Goal: Task Accomplishment & Management: Manage account settings

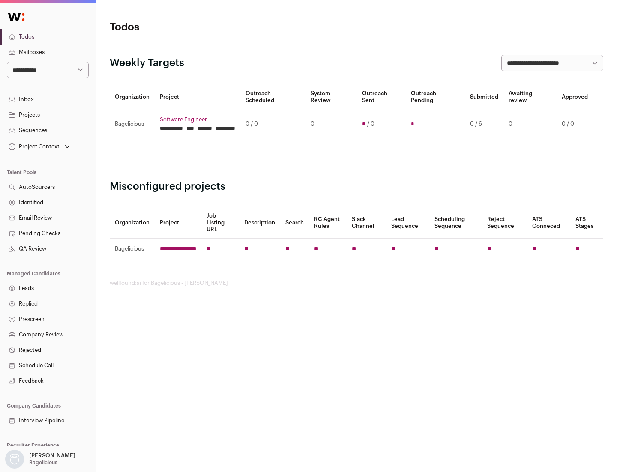
click at [48, 114] on link "Projects" at bounding box center [48, 114] width 96 height 15
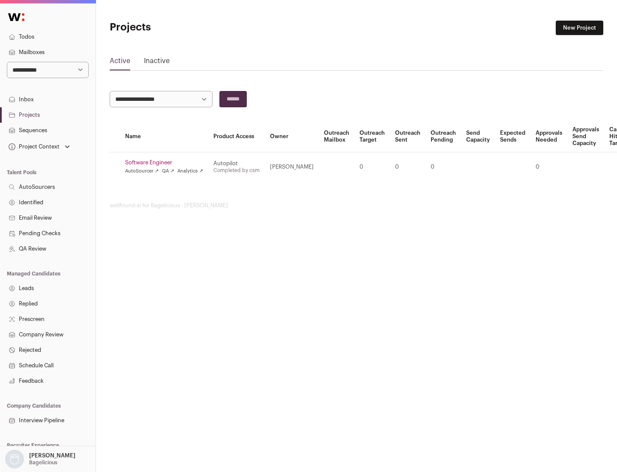
click at [167, 162] on link "Software Engineer" at bounding box center [164, 162] width 78 height 7
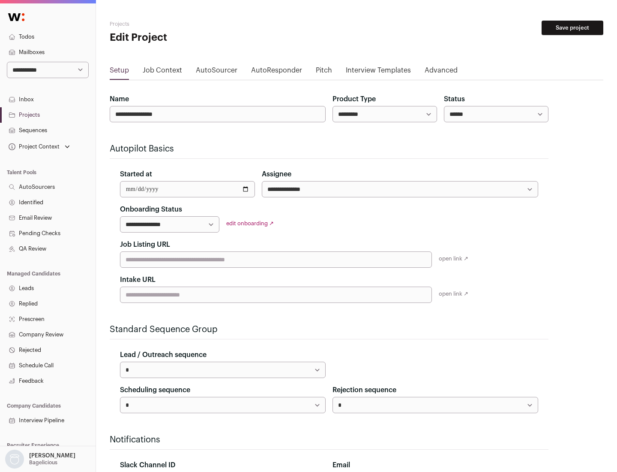
click at [573, 28] on button "Save project" at bounding box center [573, 28] width 62 height 15
